Goal: Information Seeking & Learning: Compare options

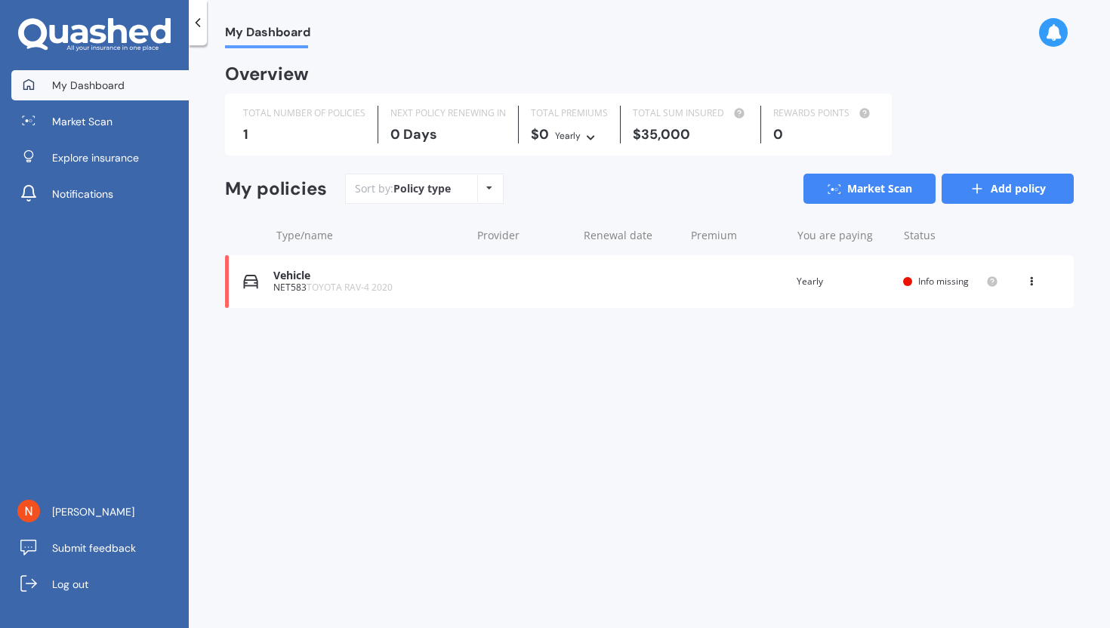
click at [993, 174] on link "Add policy" at bounding box center [1007, 189] width 132 height 30
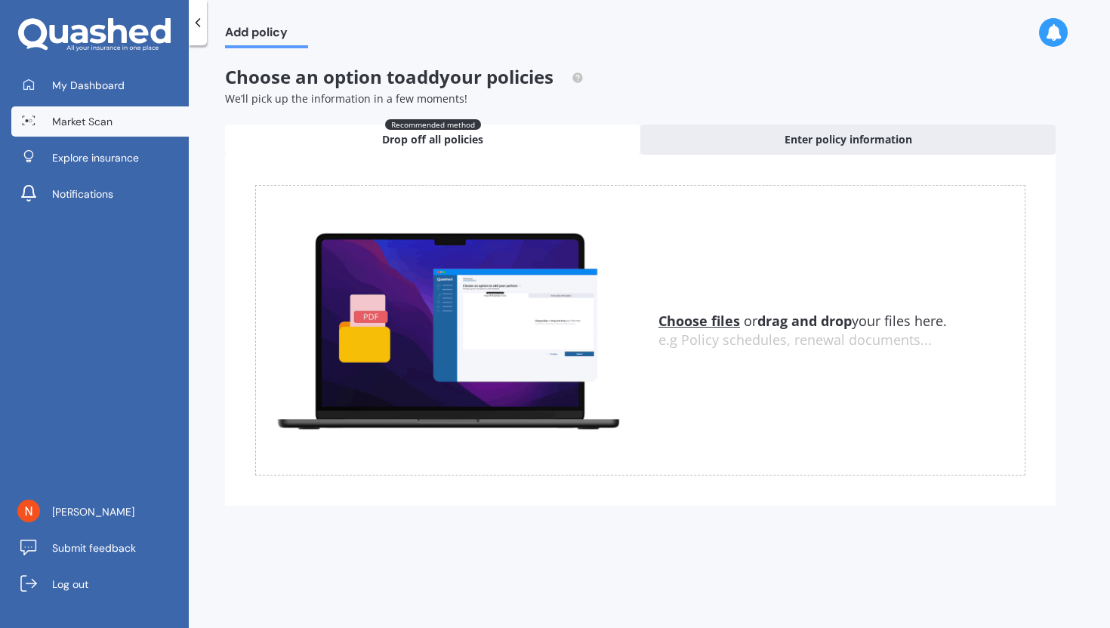
click at [75, 124] on span "Market Scan" at bounding box center [82, 121] width 60 height 15
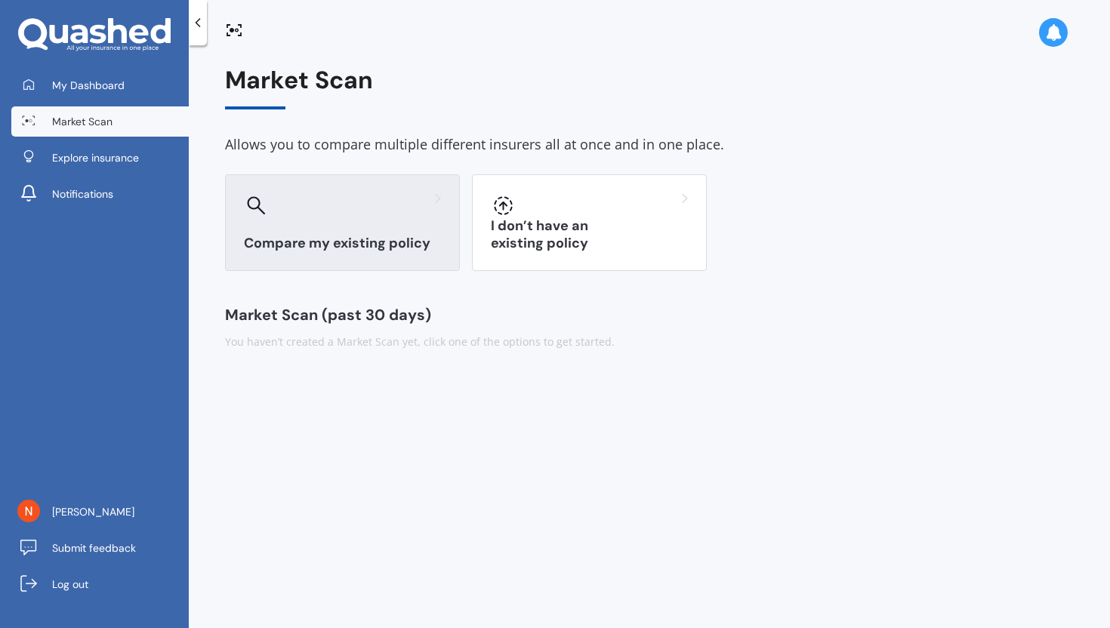
click at [345, 220] on div "Compare my existing policy" at bounding box center [342, 222] width 235 height 97
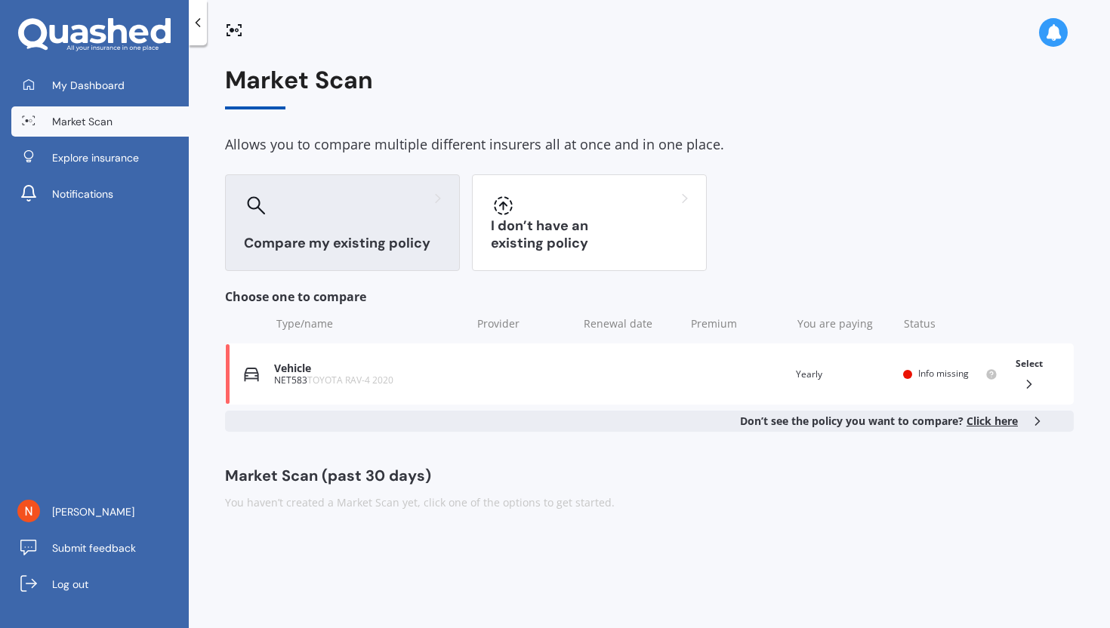
click at [1001, 423] on span "Click here" at bounding box center [991, 421] width 51 height 14
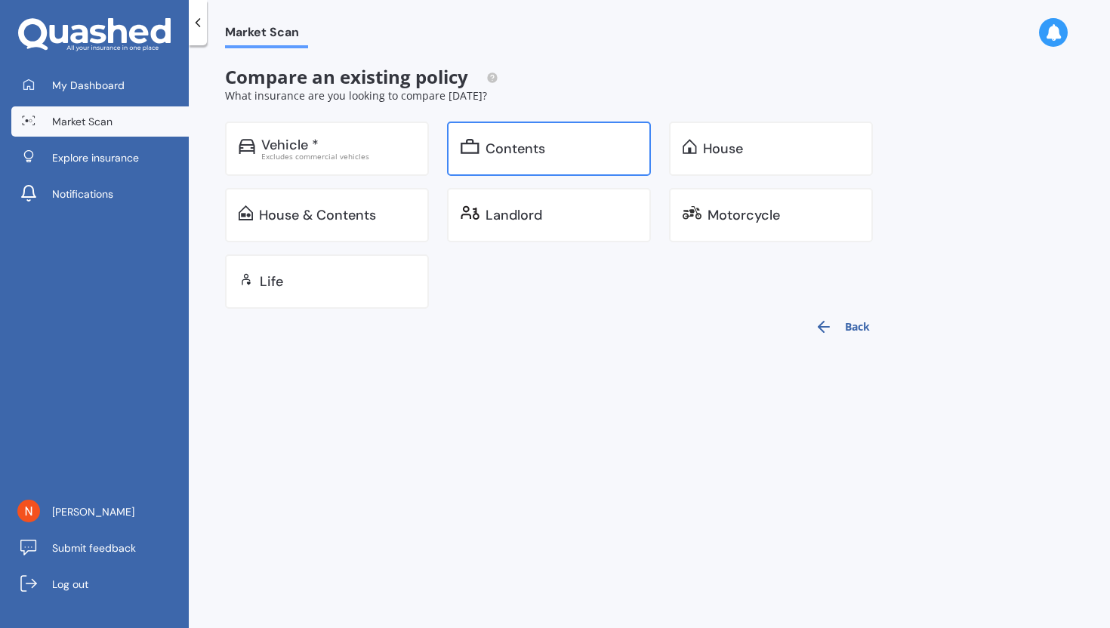
click at [503, 160] on div "Contents" at bounding box center [549, 149] width 204 height 54
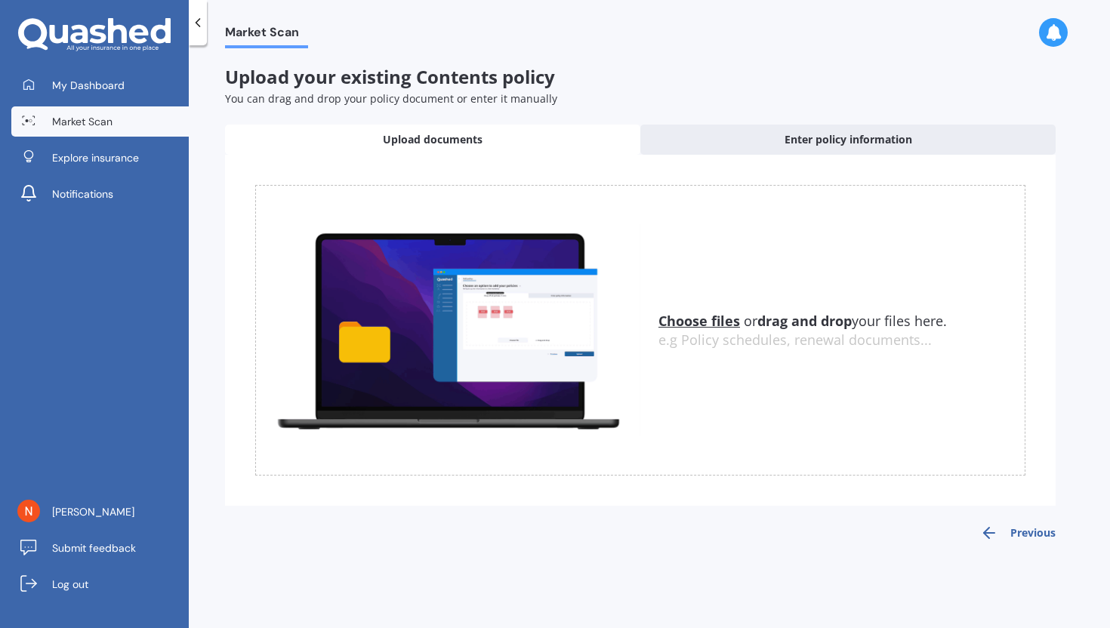
click at [697, 325] on u "Choose files" at bounding box center [699, 321] width 82 height 18
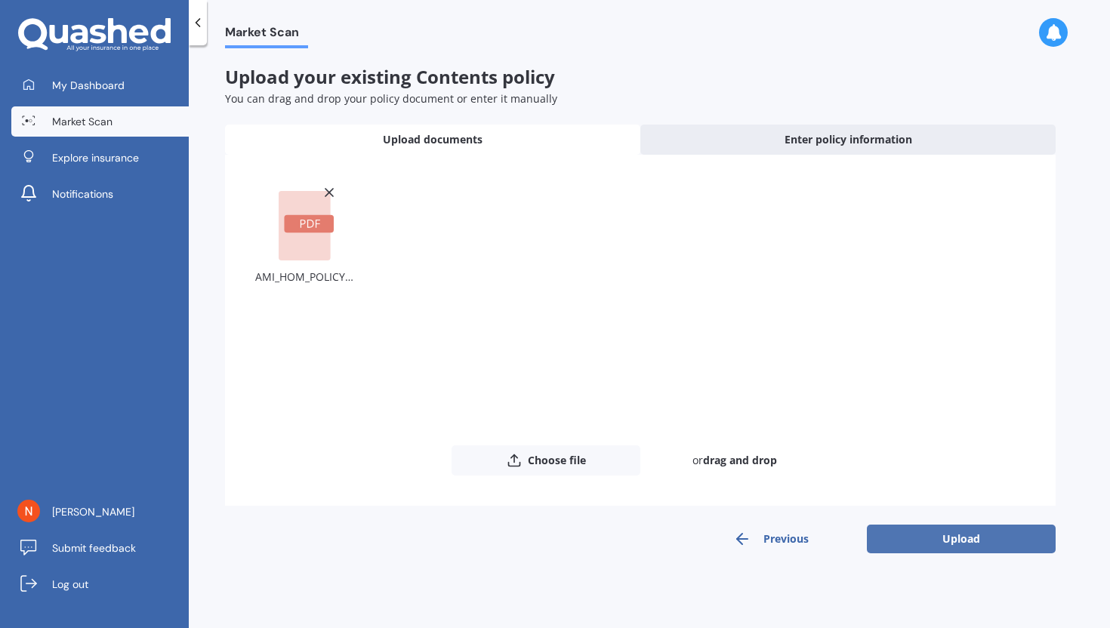
click at [950, 534] on button "Upload" at bounding box center [961, 539] width 189 height 29
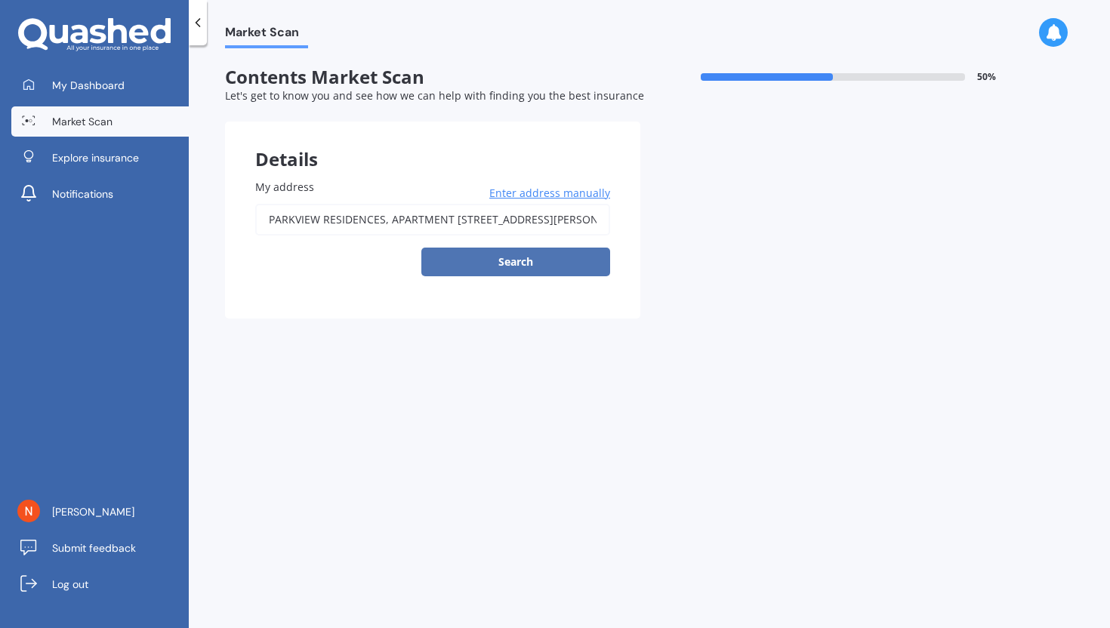
click at [489, 269] on button "Search" at bounding box center [515, 262] width 189 height 29
click at [327, 222] on input "PARKVIEW RESIDENCES, APARTMENT [STREET_ADDRESS][PERSON_NAME]" at bounding box center [432, 220] width 355 height 32
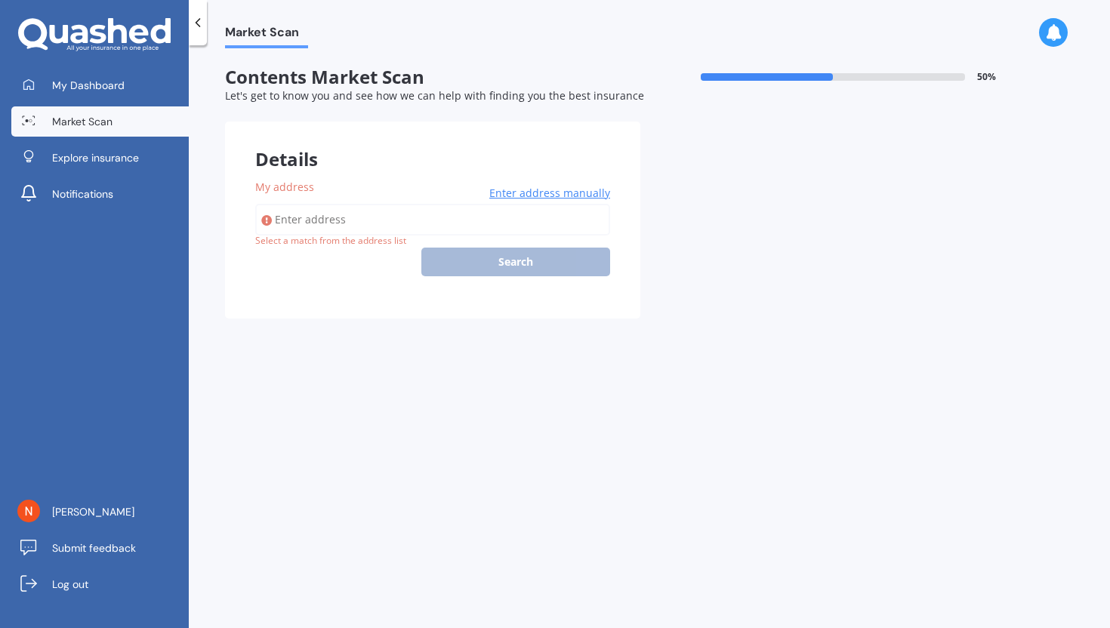
scroll to position [0, 0]
type input "[STREET_ADDRESS]"
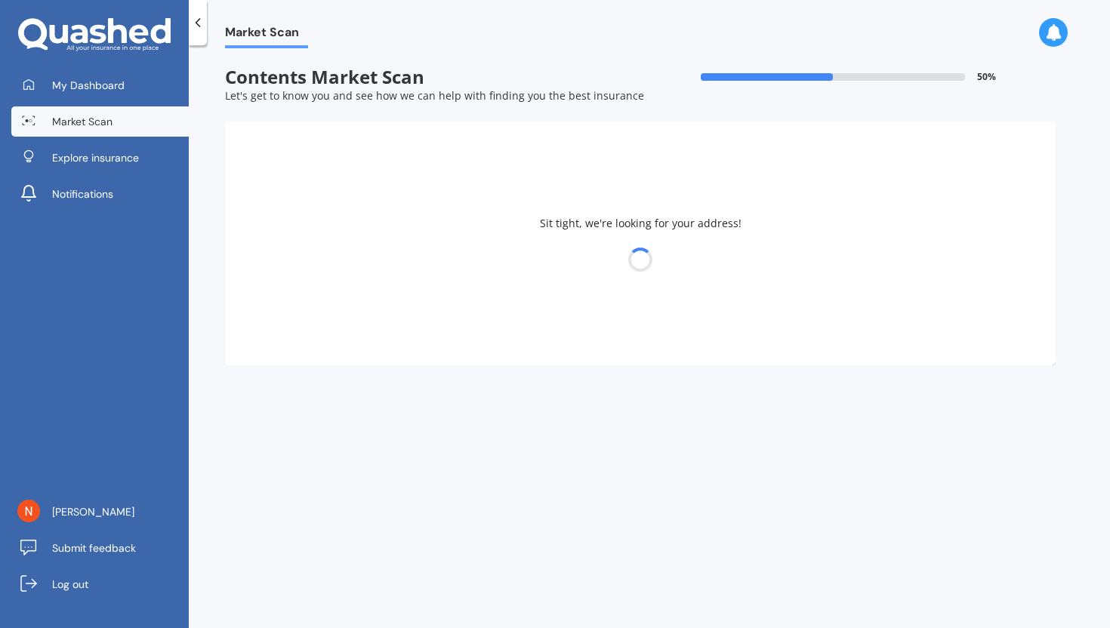
select select "19"
select select "10"
select select "1985"
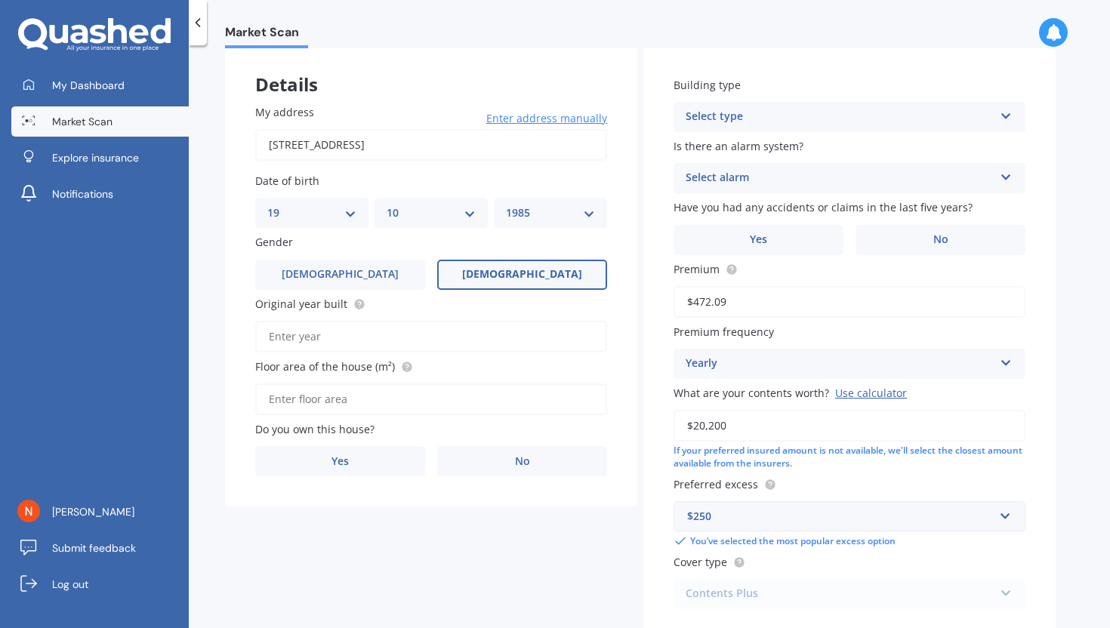
scroll to position [84, 0]
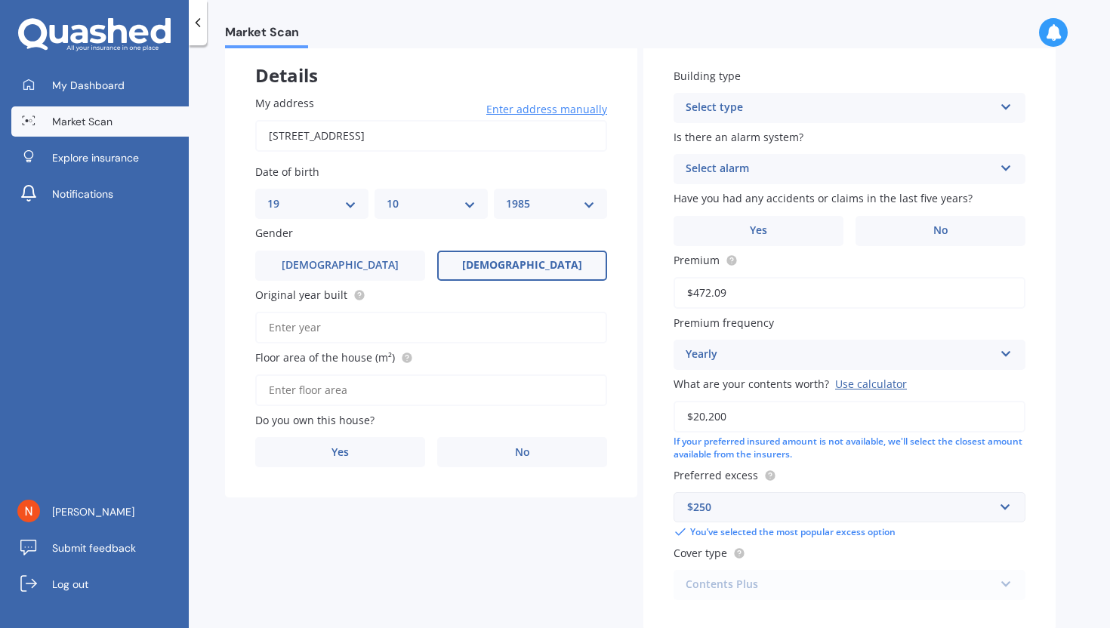
click at [340, 335] on input "Original year built" at bounding box center [431, 328] width 352 height 32
click at [318, 322] on input "2010" at bounding box center [431, 328] width 352 height 32
type input "2016"
click at [242, 361] on div "My address 503/[GEOGRAPHIC_DATA] 1021 Enter address manually Search Date of bir…" at bounding box center [431, 281] width 412 height 433
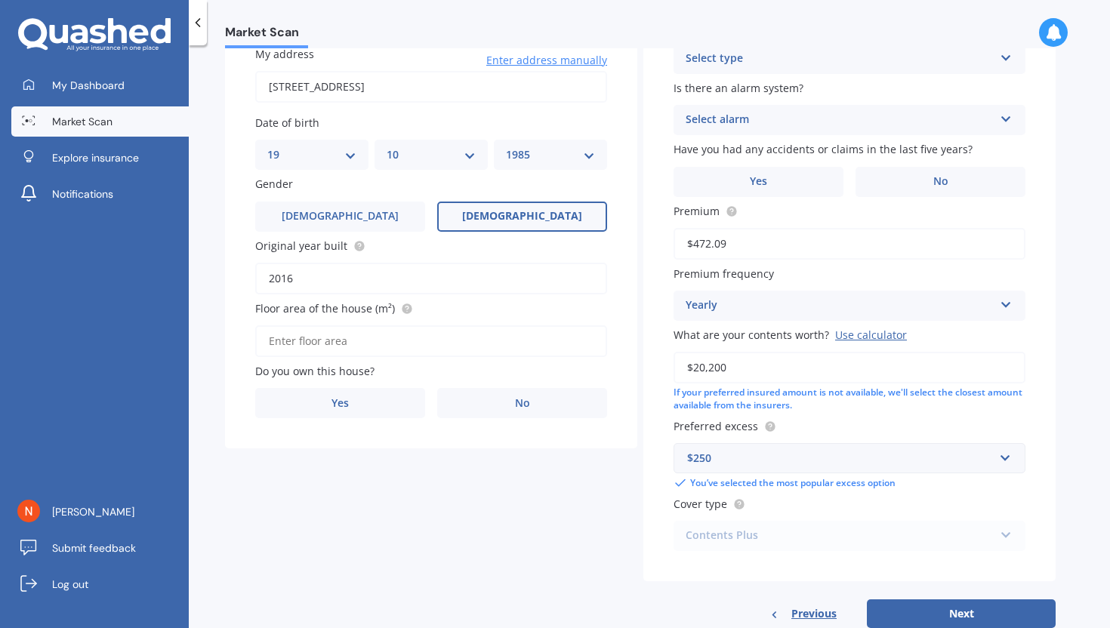
scroll to position [134, 0]
click at [320, 343] on input "Floor area of the house (m²)" at bounding box center [431, 341] width 352 height 32
type input "64"
click at [328, 396] on label "Yes" at bounding box center [340, 402] width 170 height 30
click at [0, 0] on input "Yes" at bounding box center [0, 0] width 0 height 0
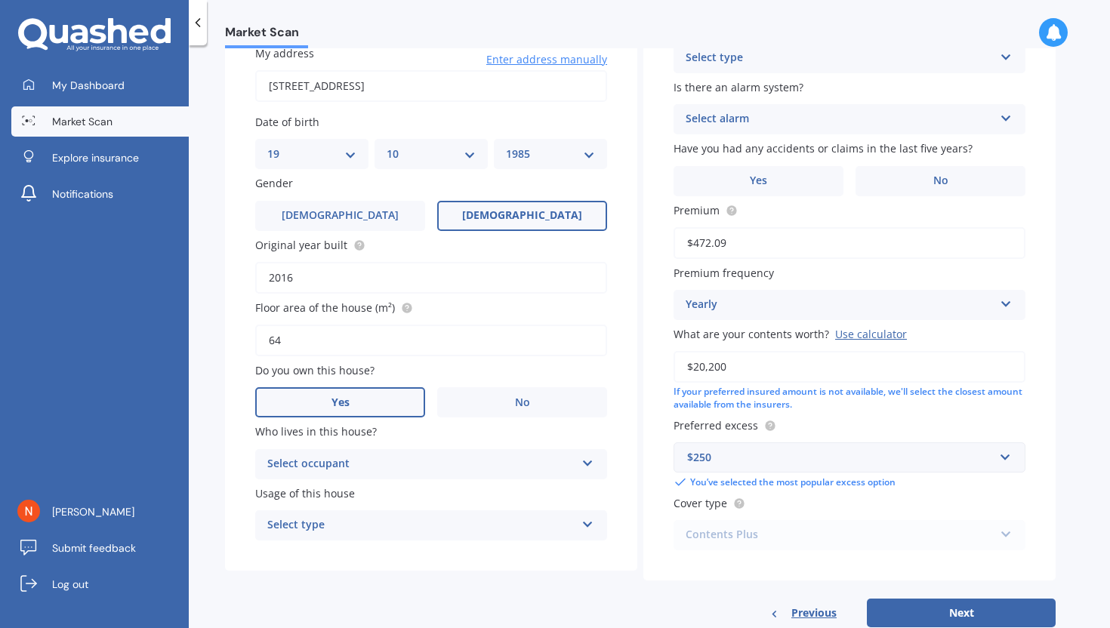
click at [276, 466] on div "Select occupant" at bounding box center [421, 464] width 308 height 18
click at [276, 467] on div "Owner" at bounding box center [421, 464] width 308 height 18
click at [314, 459] on div "Select occupant" at bounding box center [424, 464] width 300 height 17
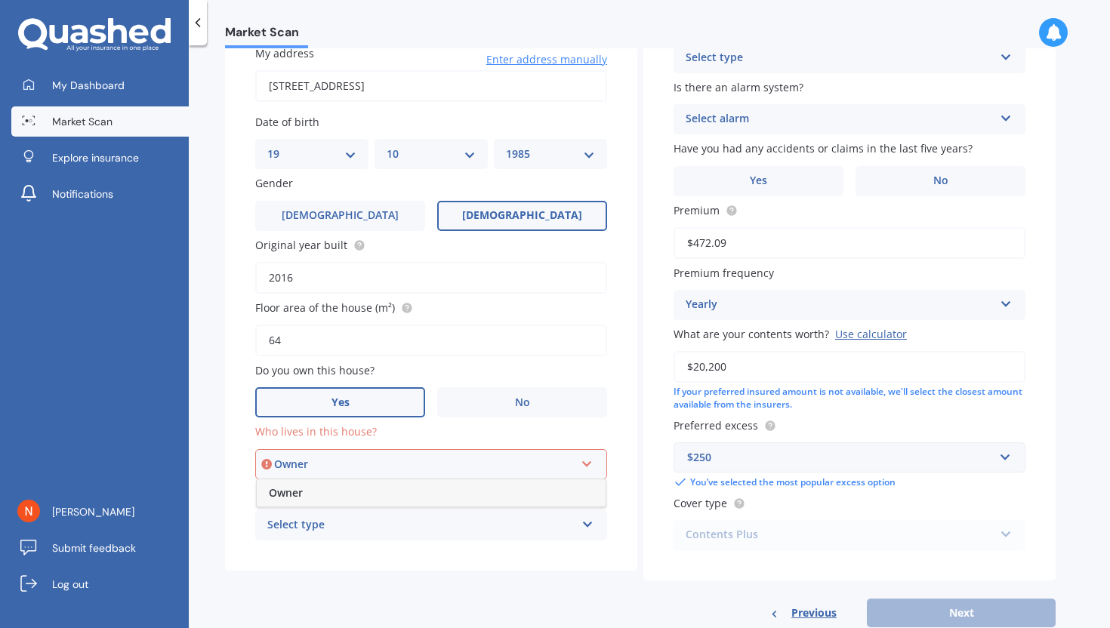
click at [305, 505] on div "Owner" at bounding box center [431, 492] width 349 height 27
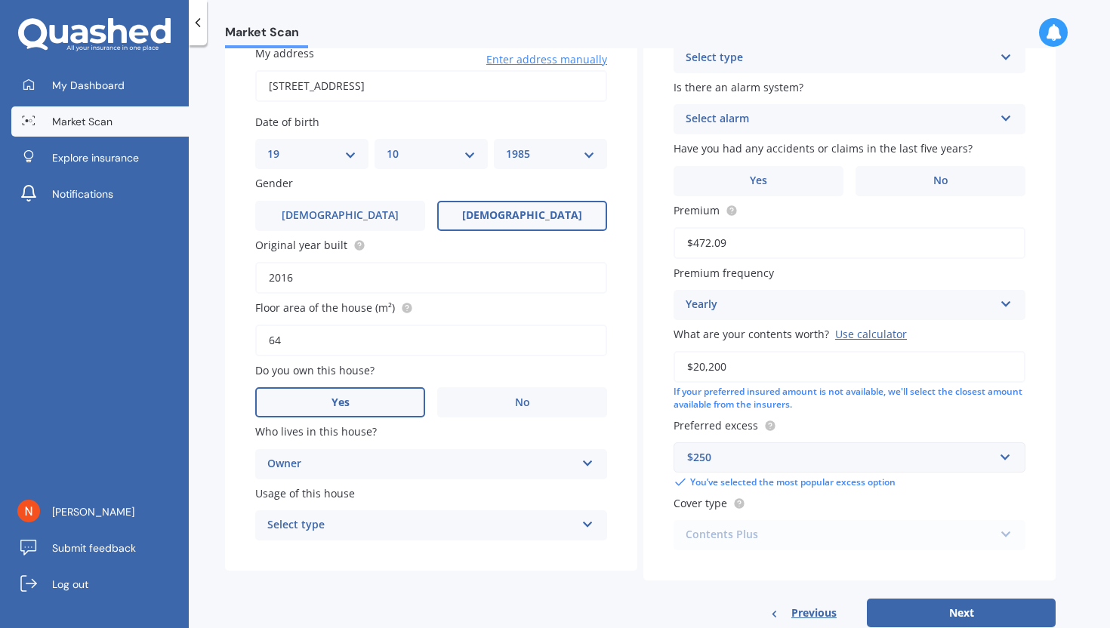
click at [306, 523] on div "Select type" at bounding box center [421, 525] width 308 height 18
click at [300, 556] on span "Permanent" at bounding box center [296, 554] width 57 height 14
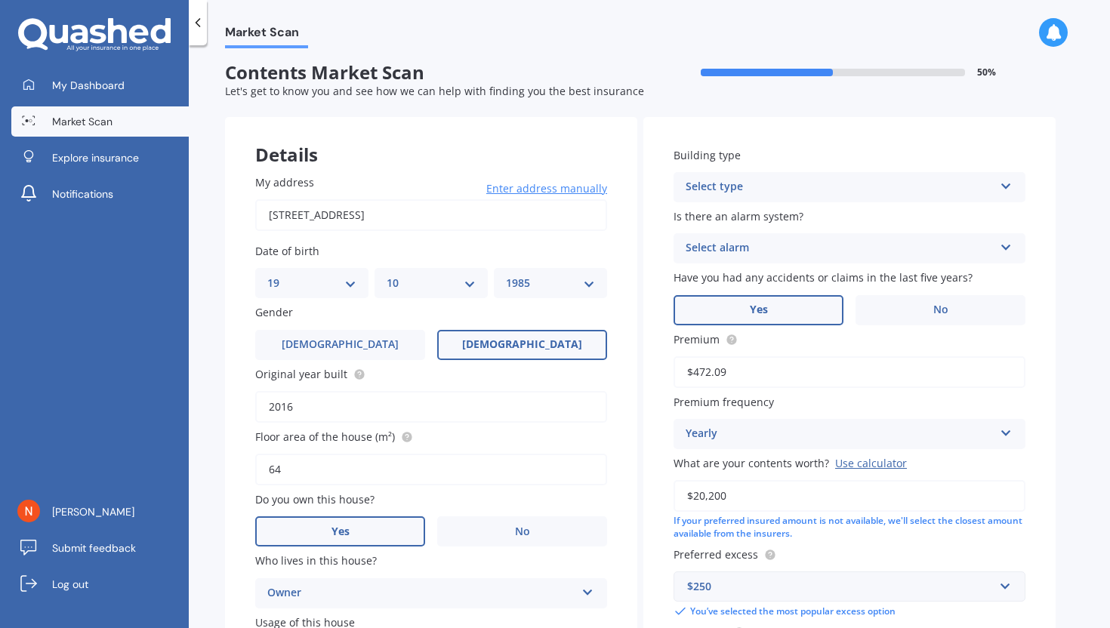
scroll to position [0, 0]
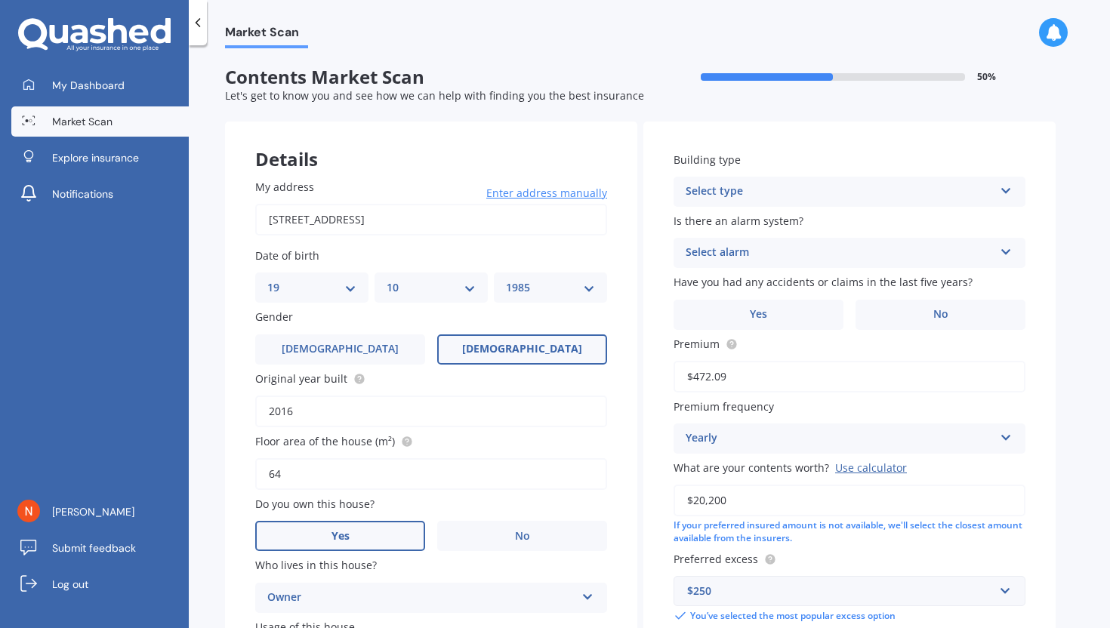
click at [780, 181] on div "Select type Freestanding Multi-unit (in a block of 6 or less) Multi-unit (in a …" at bounding box center [849, 192] width 352 height 30
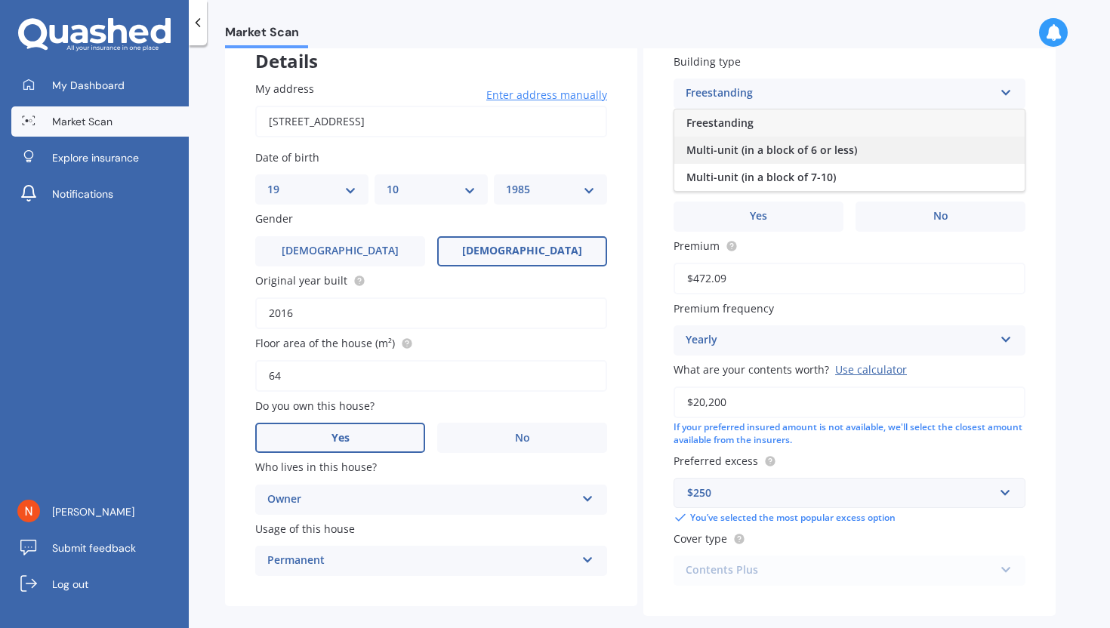
scroll to position [93, 0]
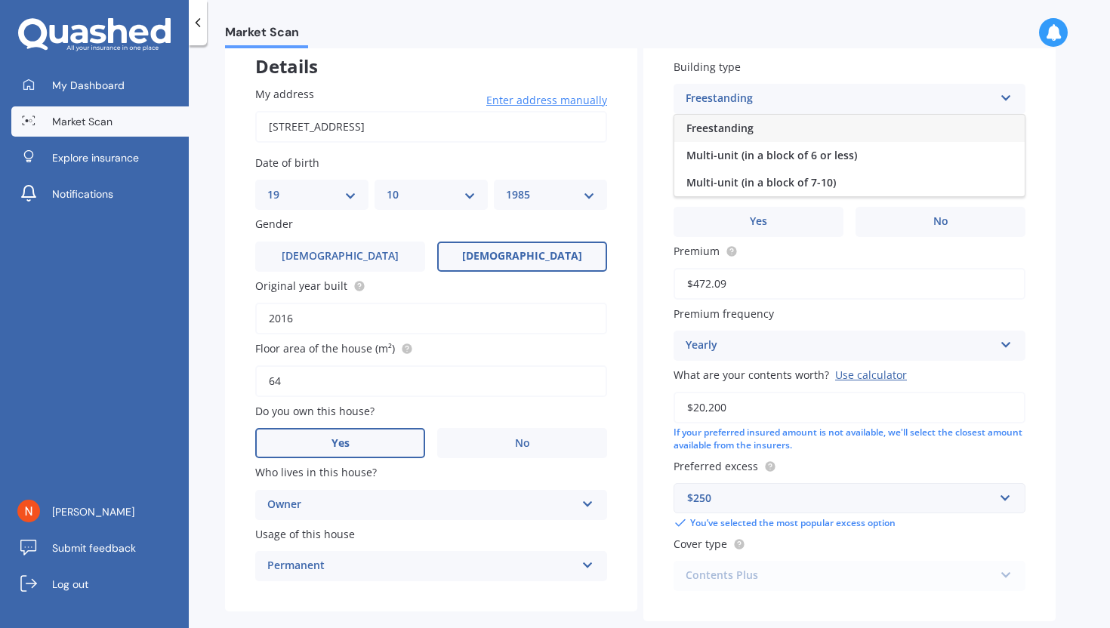
click at [1044, 174] on div "Building type Freestanding Freestanding Multi-unit (in a block of 6 or less) Mu…" at bounding box center [849, 325] width 412 height 593
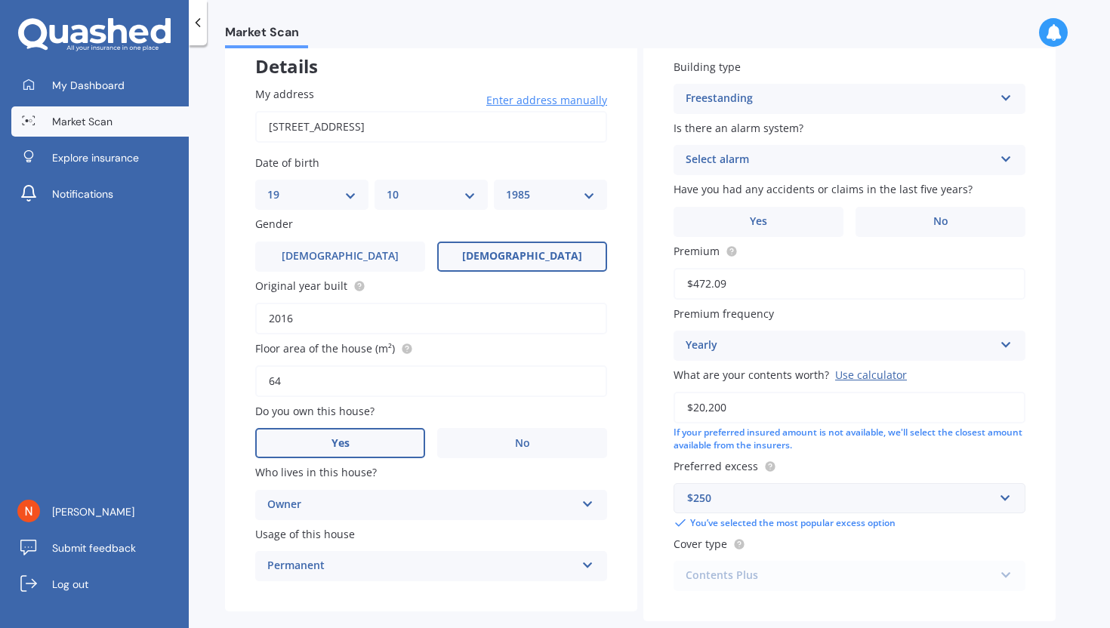
click at [868, 105] on div "Freestanding" at bounding box center [839, 99] width 308 height 18
click at [777, 171] on div "Multi-unit (in a block of 7-10)" at bounding box center [849, 182] width 350 height 27
click at [920, 171] on div "Select alarm Yes, monitored Yes, not monitored No" at bounding box center [849, 160] width 352 height 30
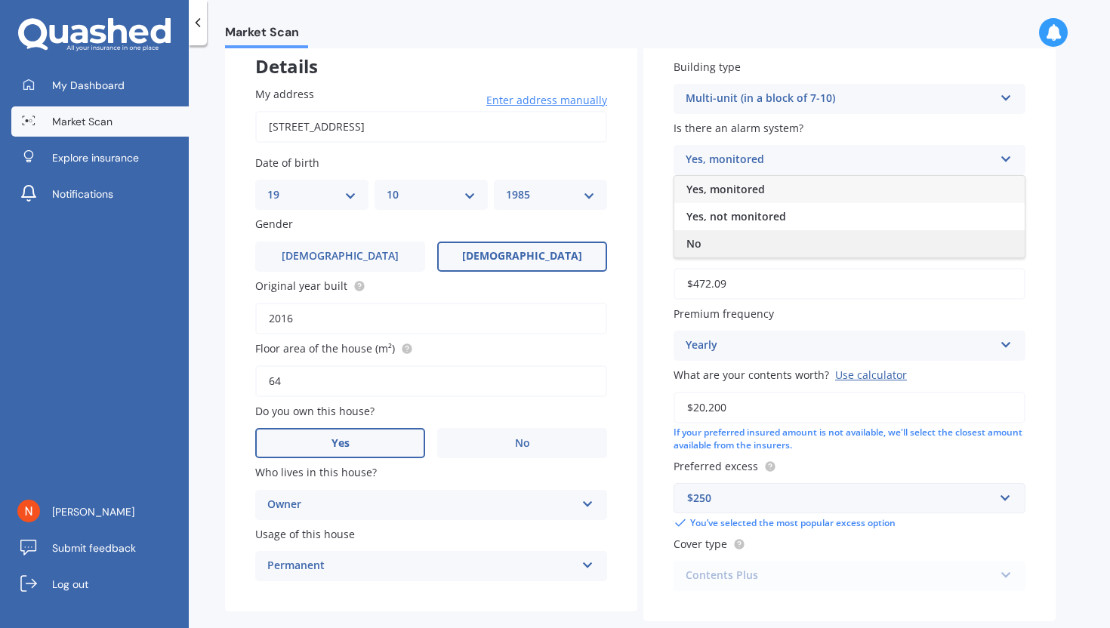
click at [791, 238] on div "No" at bounding box center [849, 243] width 350 height 27
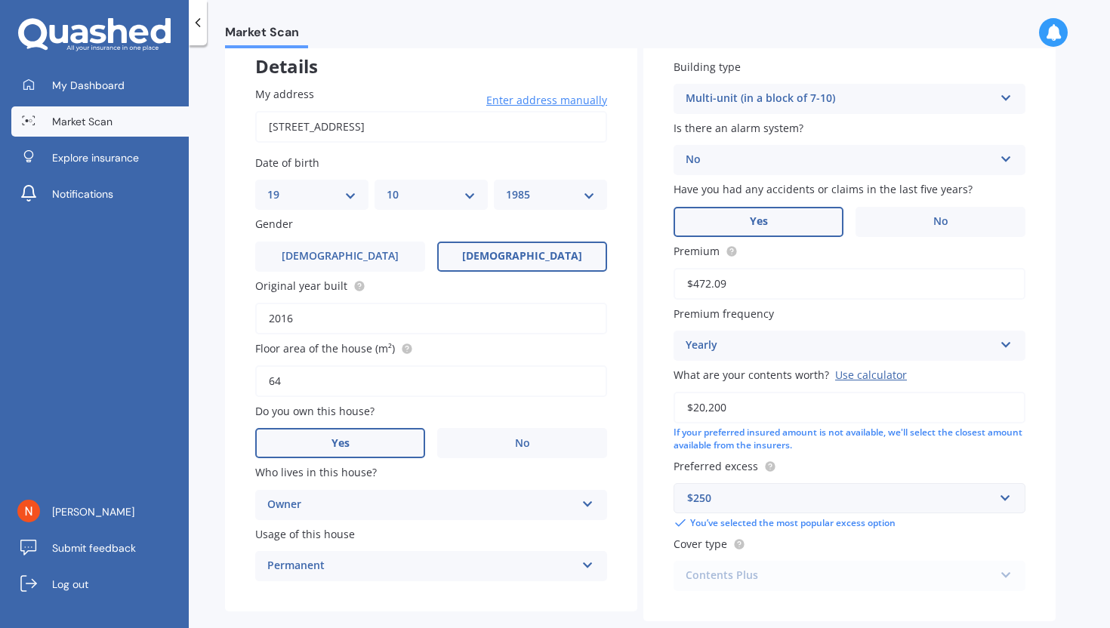
click at [766, 229] on label "Yes" at bounding box center [758, 222] width 170 height 30
click at [0, 0] on input "Yes" at bounding box center [0, 0] width 0 height 0
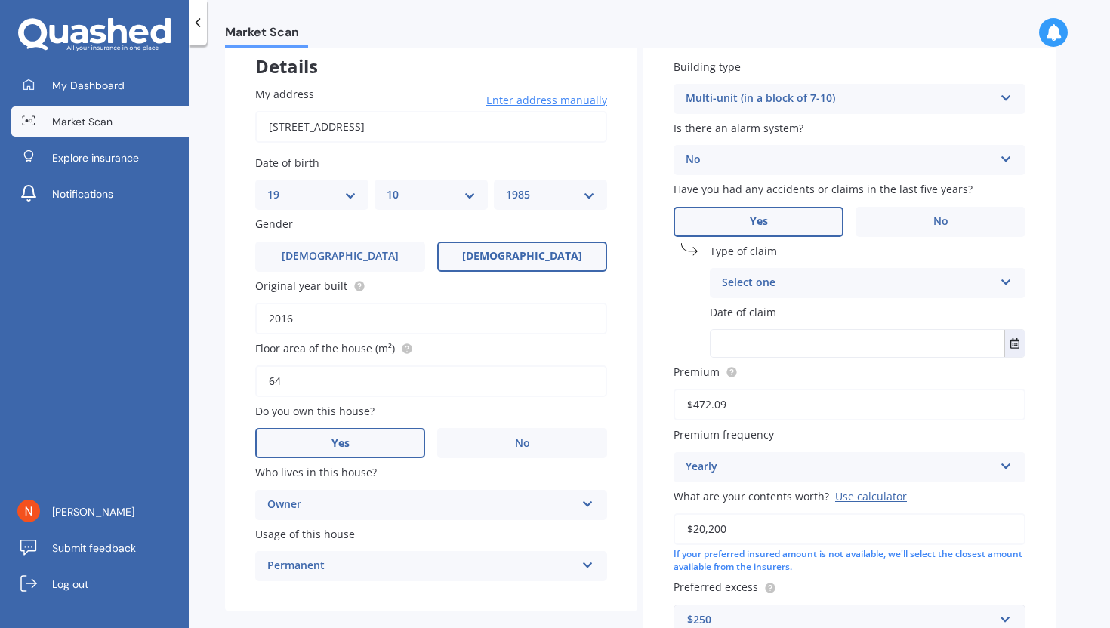
click at [765, 278] on div "Select one" at bounding box center [858, 283] width 272 height 18
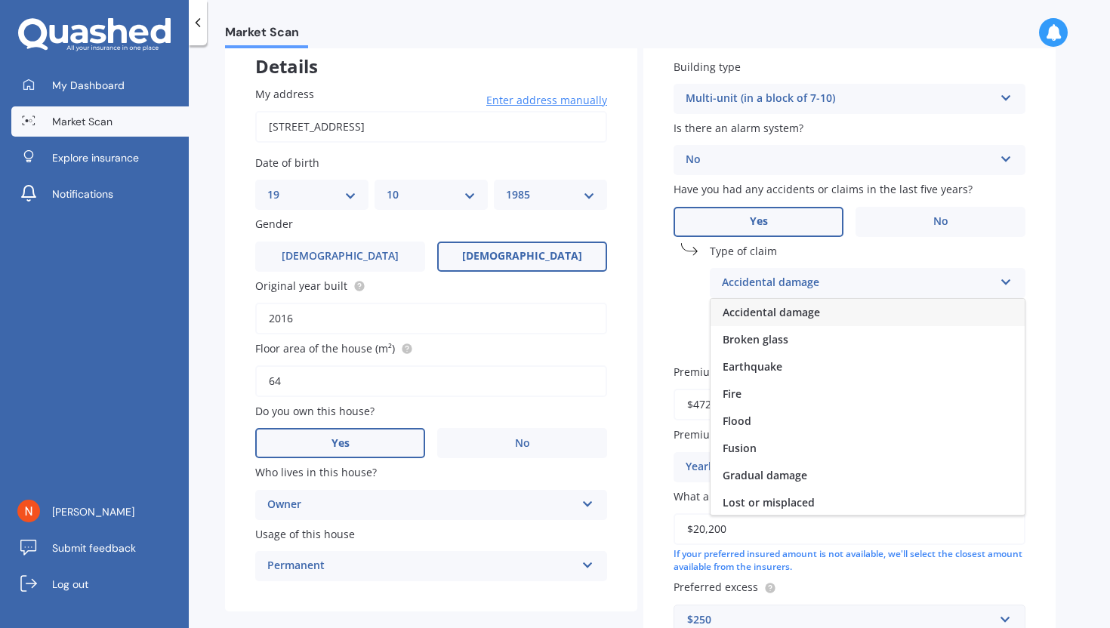
click at [765, 310] on span "Accidental damage" at bounding box center [770, 312] width 97 height 14
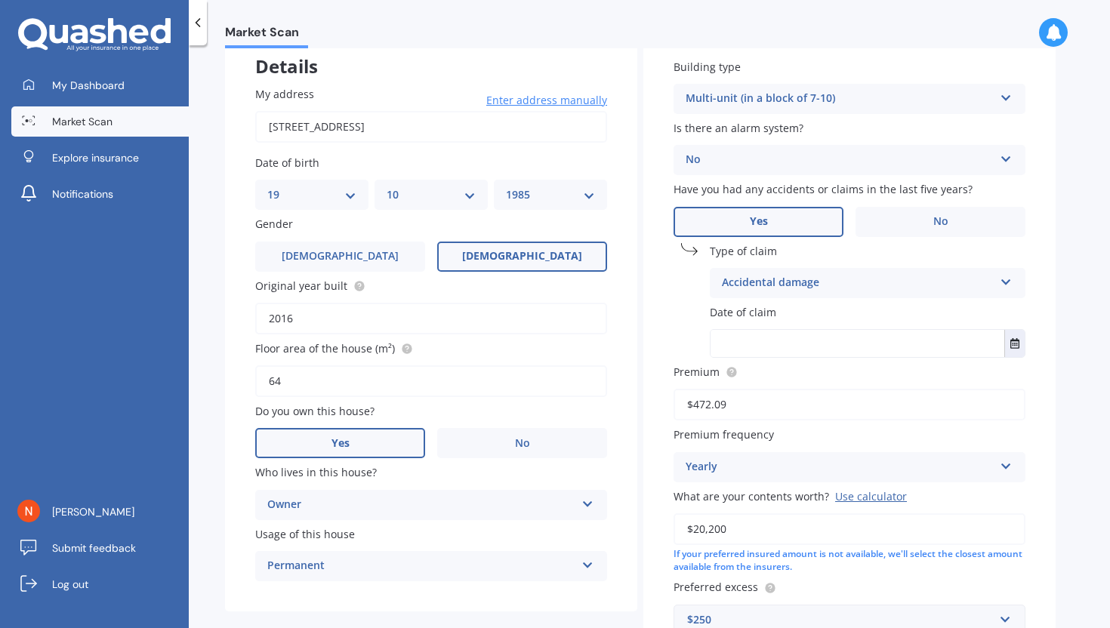
click at [843, 337] on input "text" at bounding box center [857, 343] width 294 height 27
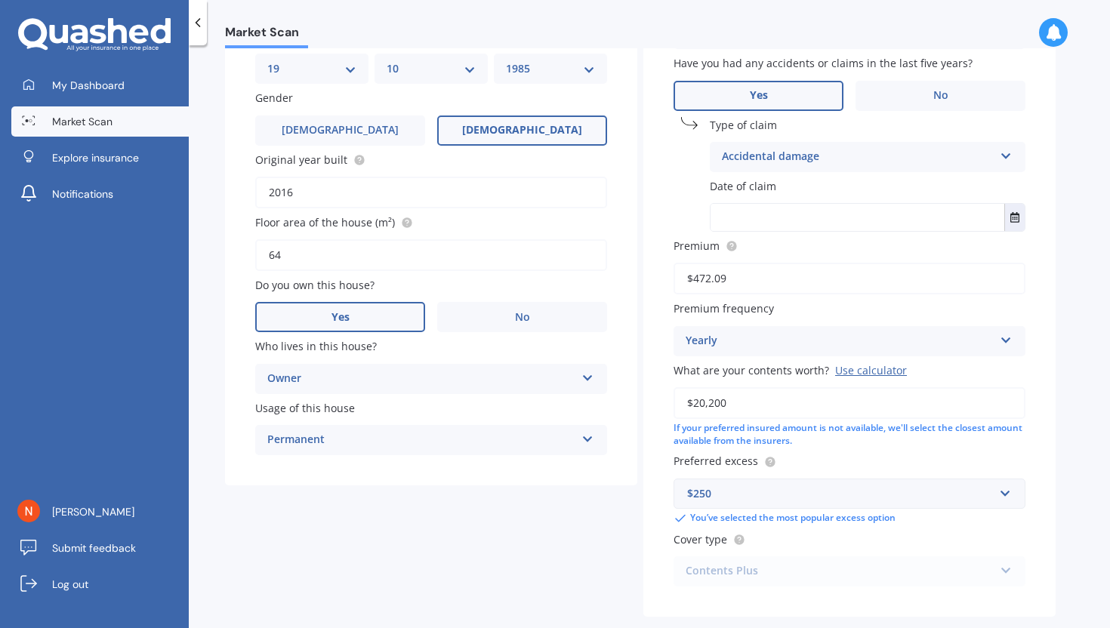
scroll to position [218, 0]
click at [881, 377] on div "Use calculator" at bounding box center [871, 371] width 72 height 14
click at [881, 388] on input "$20,200" at bounding box center [849, 404] width 352 height 32
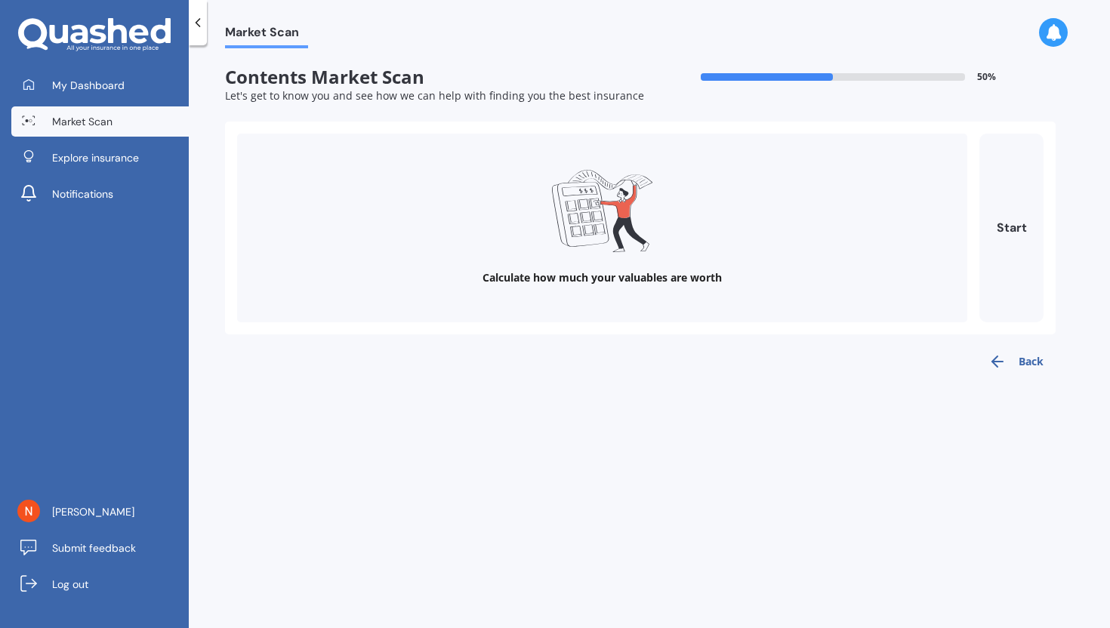
scroll to position [0, 0]
click at [1005, 217] on button "Start" at bounding box center [1011, 228] width 64 height 189
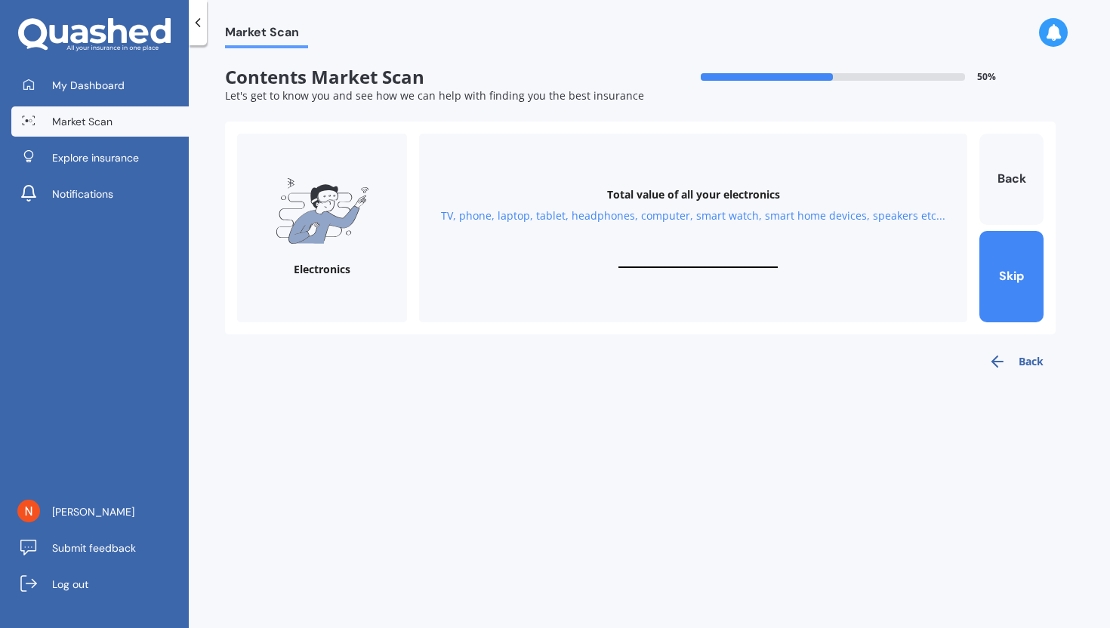
click at [683, 243] on div "Total value of all your electronics TV, phone, laptop, tablet, headphones, comp…" at bounding box center [693, 228] width 548 height 189
click at [678, 257] on input "text" at bounding box center [697, 261] width 159 height 14
